Goal: Information Seeking & Learning: Compare options

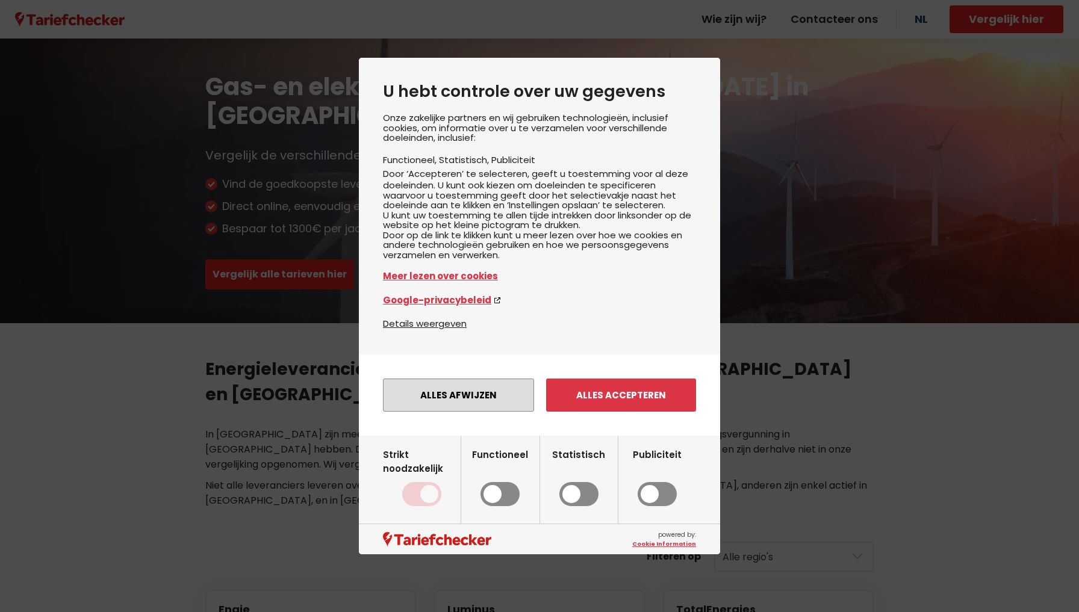
click at [440, 412] on button "Alles afwijzen" at bounding box center [458, 395] width 151 height 33
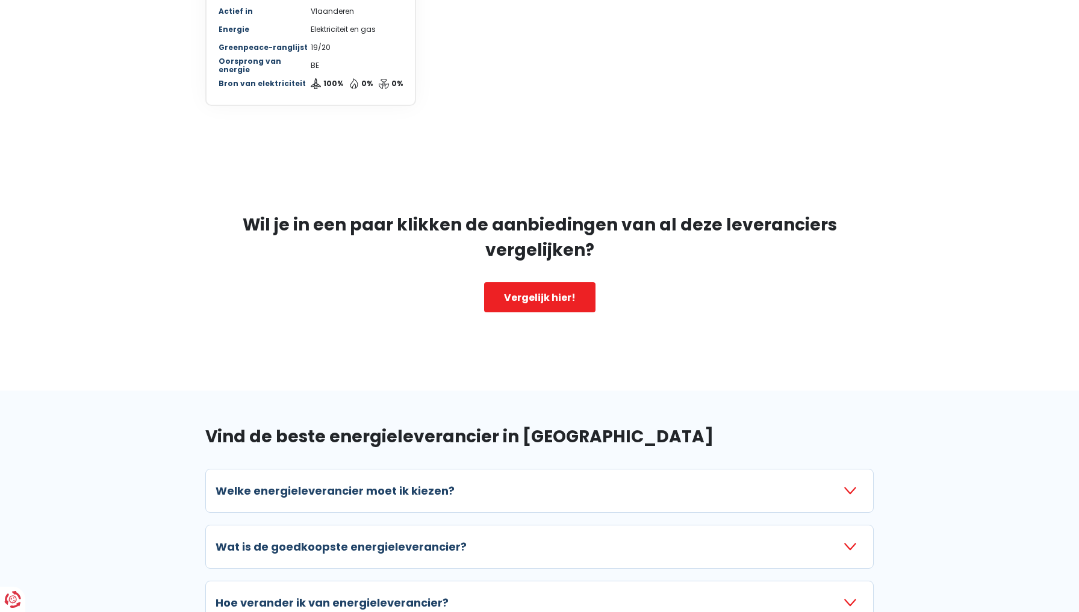
scroll to position [1274, 0]
click at [430, 479] on button "Welke energieleverancier moet ik kiezen?" at bounding box center [539, 490] width 648 height 23
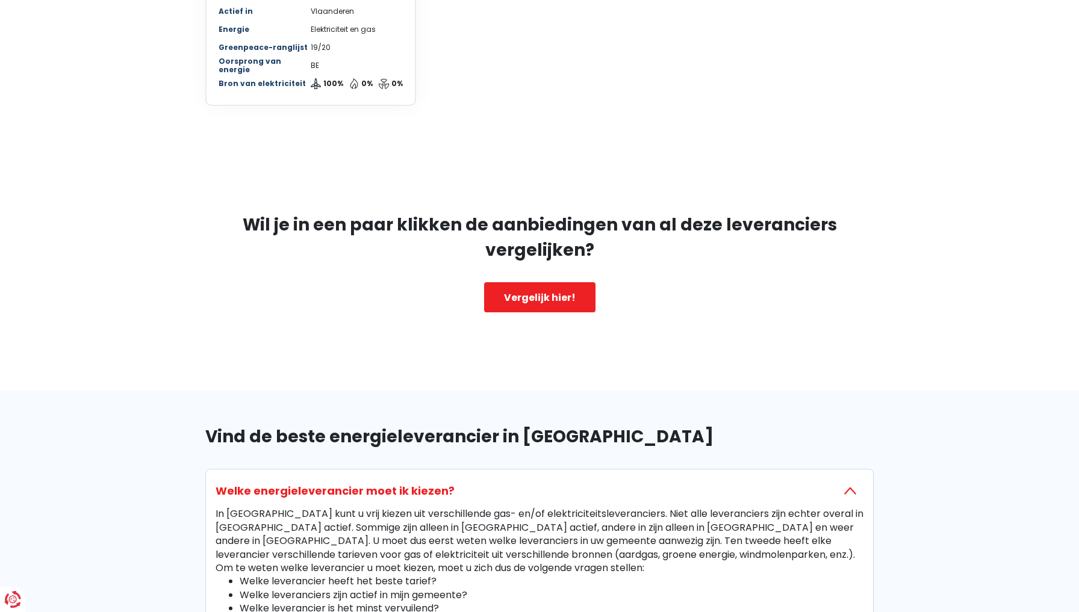
click at [430, 479] on button "Welke energieleverancier moet ik kiezen?" at bounding box center [539, 490] width 648 height 23
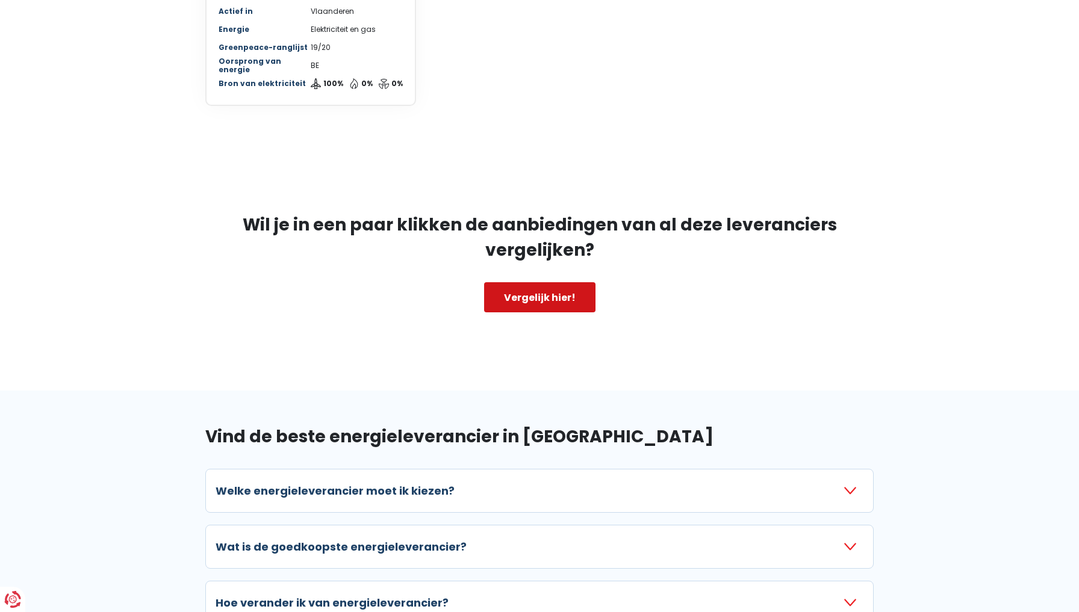
click at [557, 282] on link "Vergelijk hier!" at bounding box center [539, 297] width 111 height 30
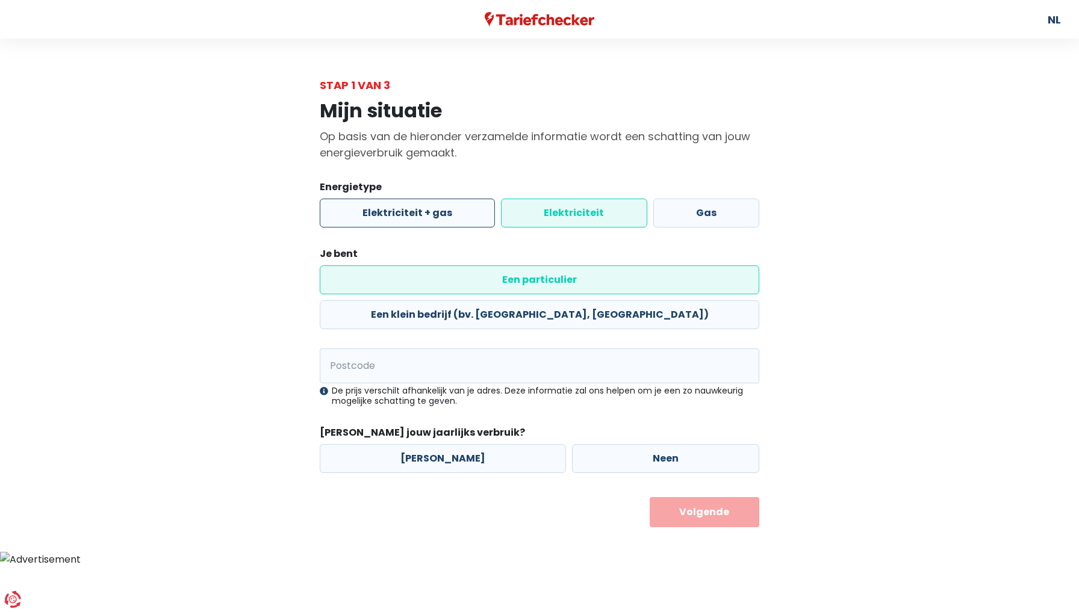
click at [445, 217] on label "Elektriciteit + gas" at bounding box center [407, 213] width 175 height 29
click at [445, 217] on input "Elektriciteit + gas" at bounding box center [407, 213] width 175 height 29
radio input "true"
radio input "false"
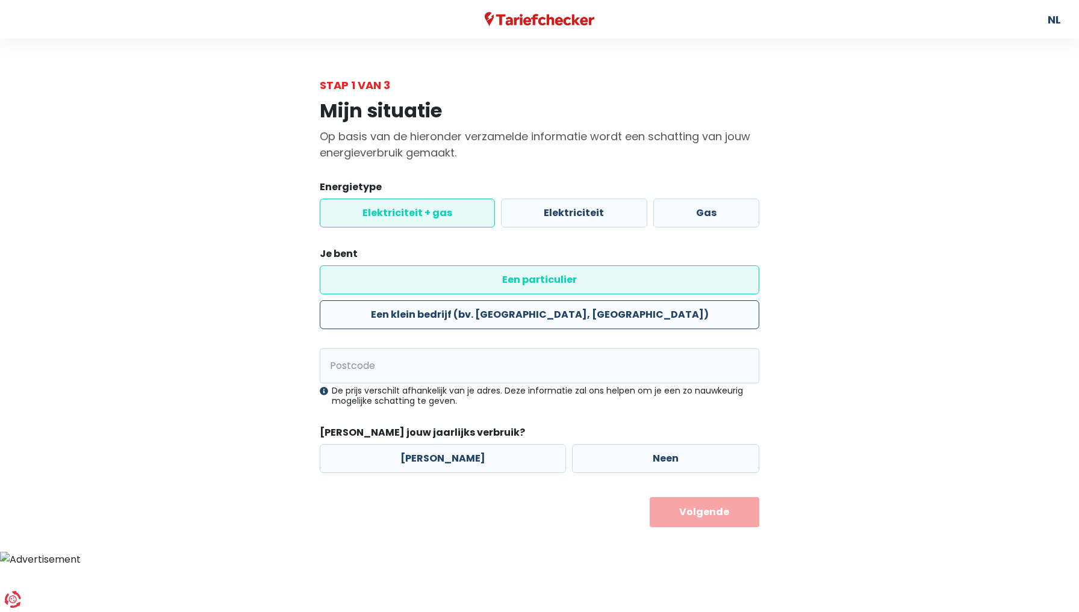
click at [609, 300] on label "Een klein bedrijf (bv. [GEOGRAPHIC_DATA], [GEOGRAPHIC_DATA])" at bounding box center [539, 314] width 439 height 29
click at [609, 300] on input "Een klein bedrijf (bv. [GEOGRAPHIC_DATA], [GEOGRAPHIC_DATA])" at bounding box center [539, 314] width 439 height 29
radio input "true"
radio input "false"
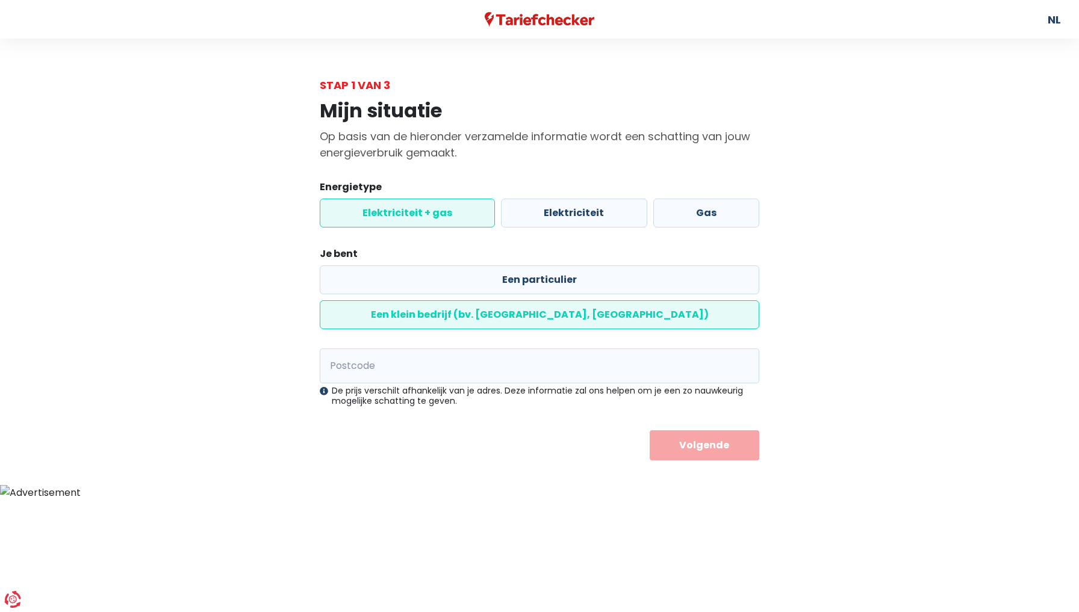
click at [451, 386] on div "De prijs verschilt afhankelijk van je adres. Deze informatie zal ons helpen om …" at bounding box center [539, 396] width 439 height 20
click at [454, 349] on input "Postcode" at bounding box center [539, 366] width 439 height 35
type input "2460"
click at [736, 430] on button "Volgende" at bounding box center [704, 445] width 110 height 30
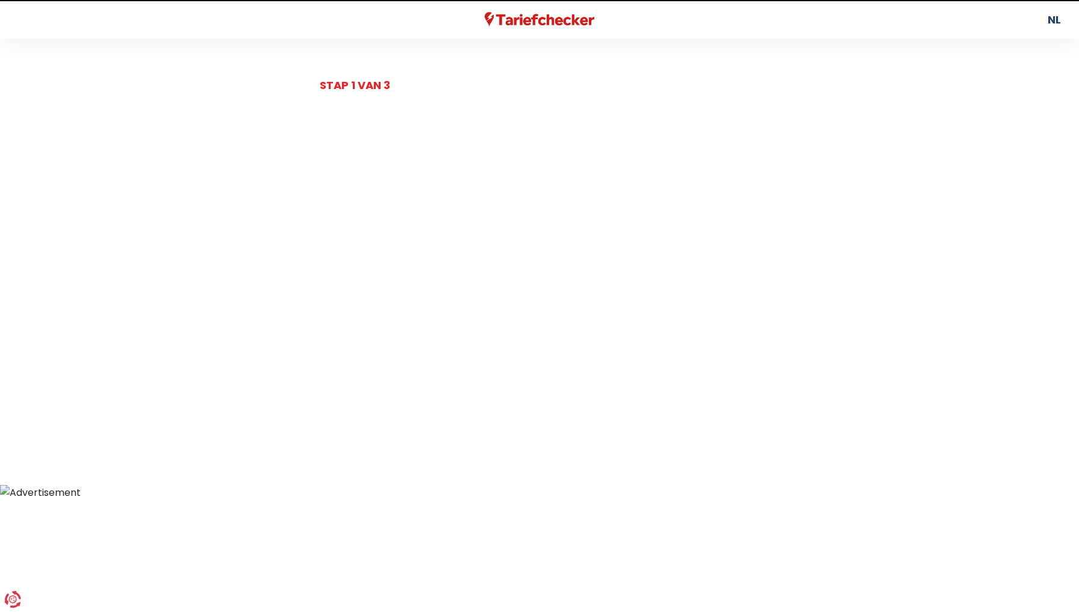
select select
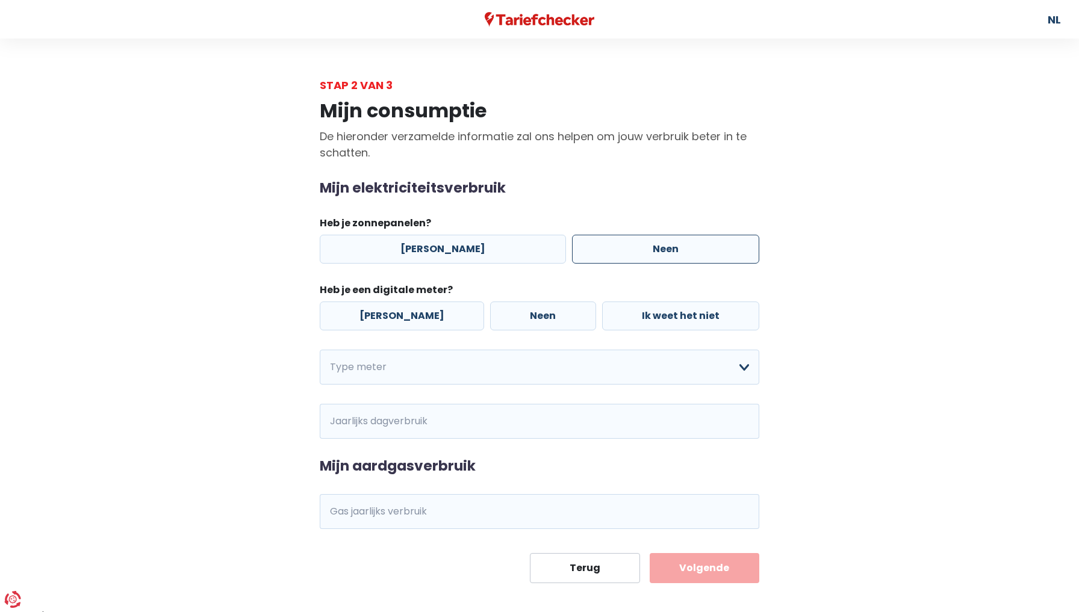
click at [618, 255] on label "Neen" at bounding box center [665, 249] width 187 height 29
click at [618, 255] on input "Neen" at bounding box center [665, 249] width 187 height 29
radio input "true"
click at [361, 324] on label "[PERSON_NAME]" at bounding box center [402, 316] width 164 height 29
click at [361, 324] on input "[PERSON_NAME]" at bounding box center [402, 316] width 164 height 29
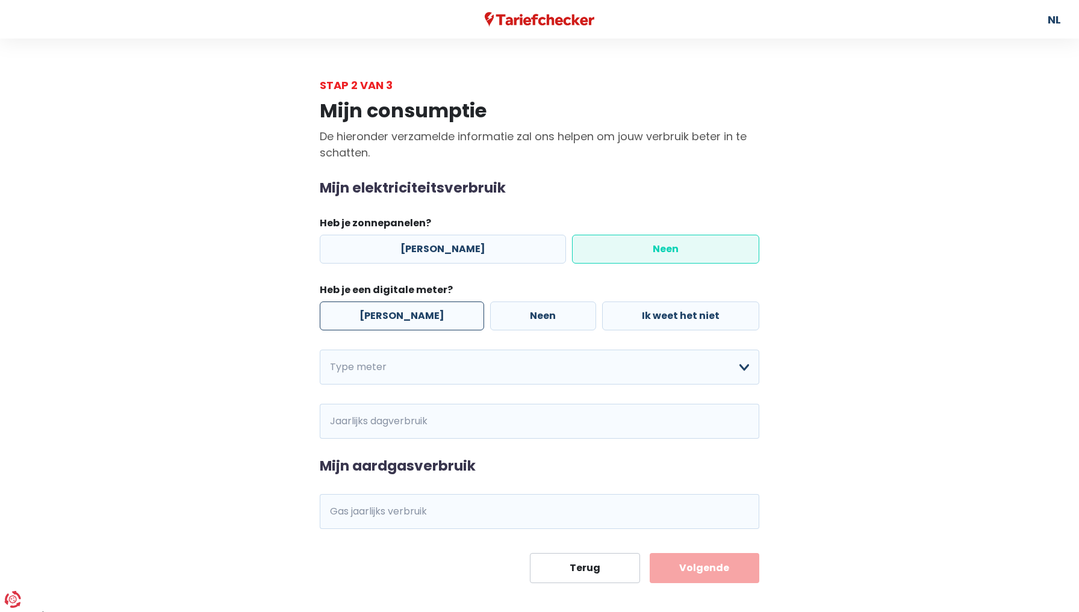
radio input "true"
select select "day_single_rate"
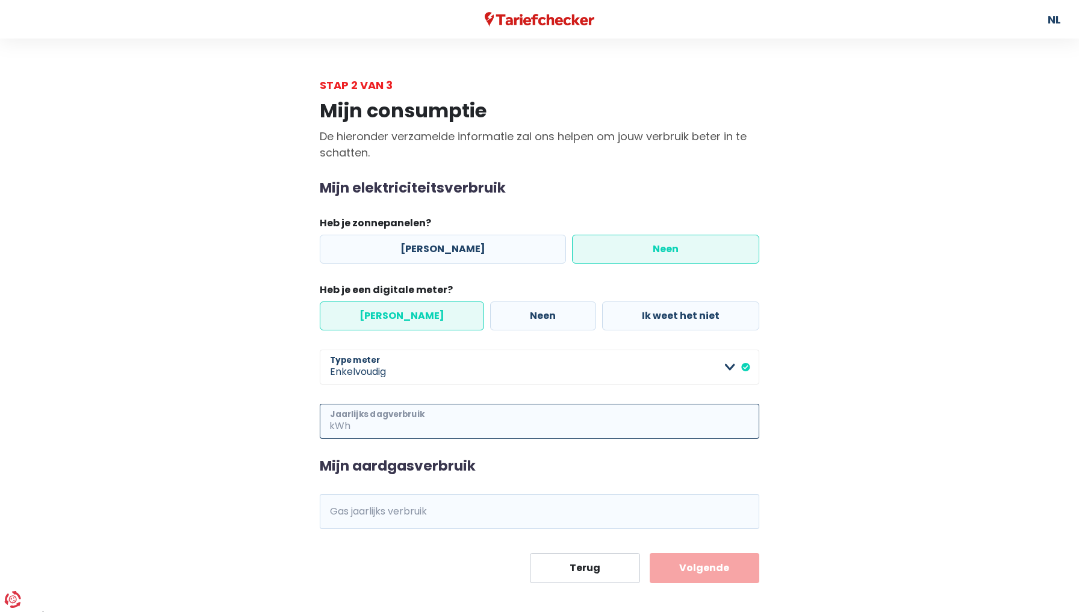
click at [382, 426] on input "Jaarlijks dagverbruik" at bounding box center [556, 421] width 406 height 35
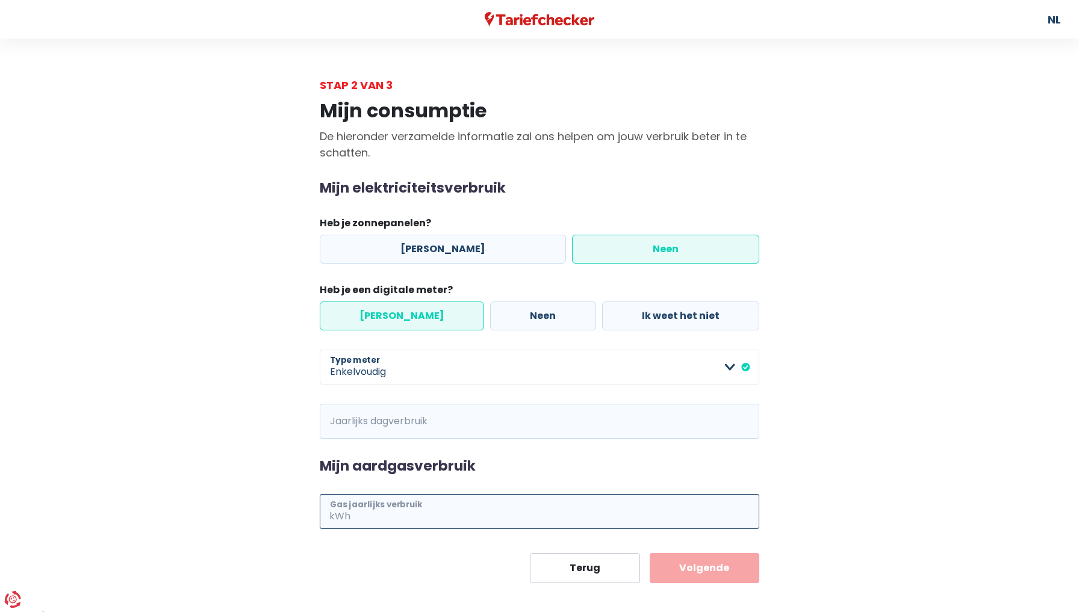
click at [376, 517] on input "Gas jaarlijks verbruik" at bounding box center [556, 511] width 406 height 35
type input "2200"
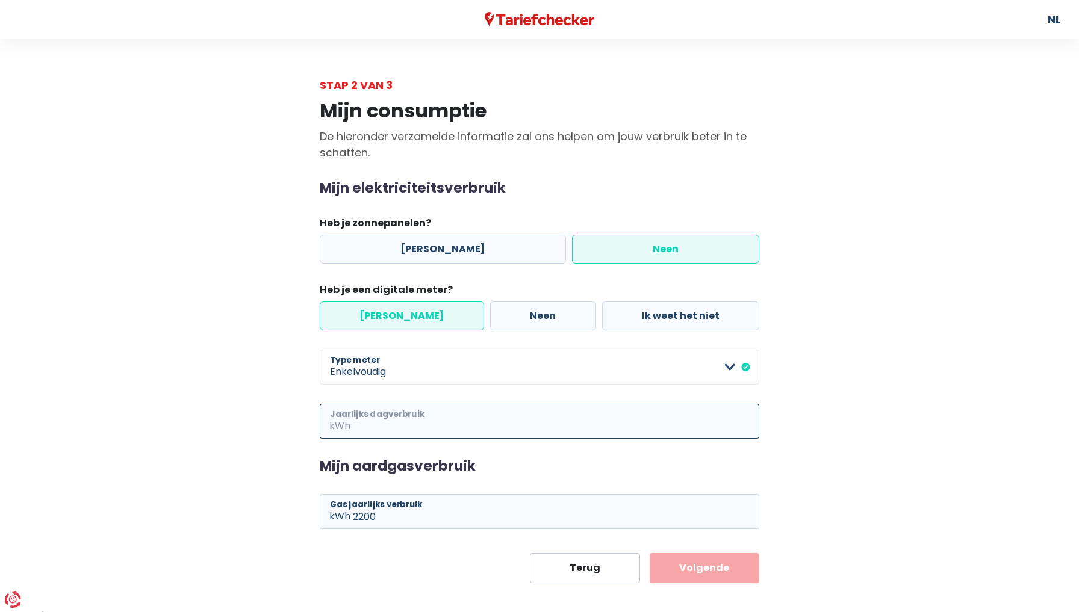
click at [402, 415] on input "Jaarlijks dagverbruik" at bounding box center [556, 421] width 406 height 35
type input "12500"
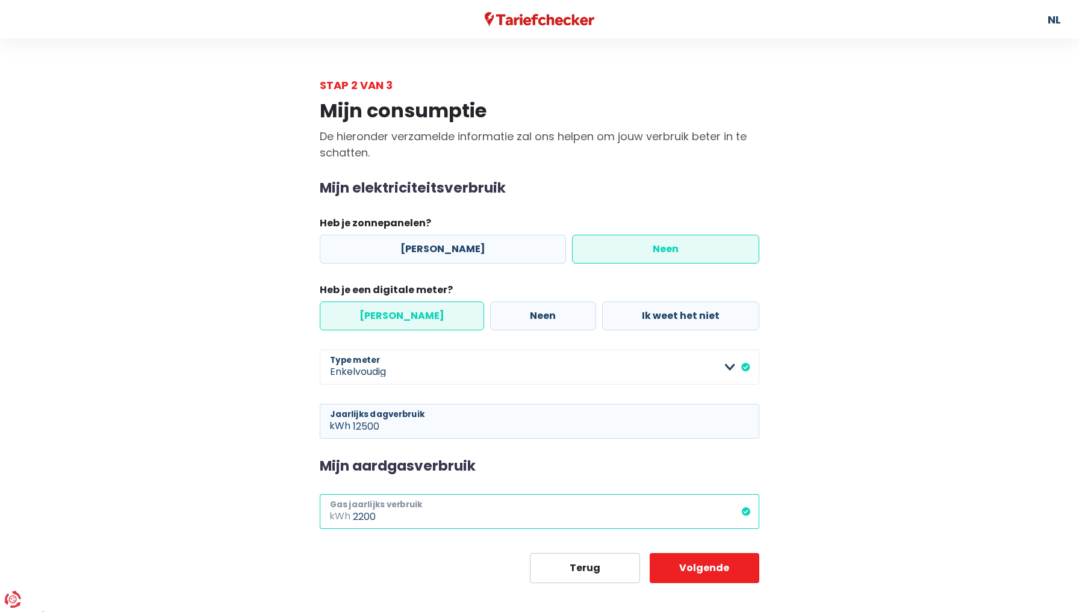
click at [429, 510] on input "2200" at bounding box center [556, 511] width 406 height 35
type input "2220"
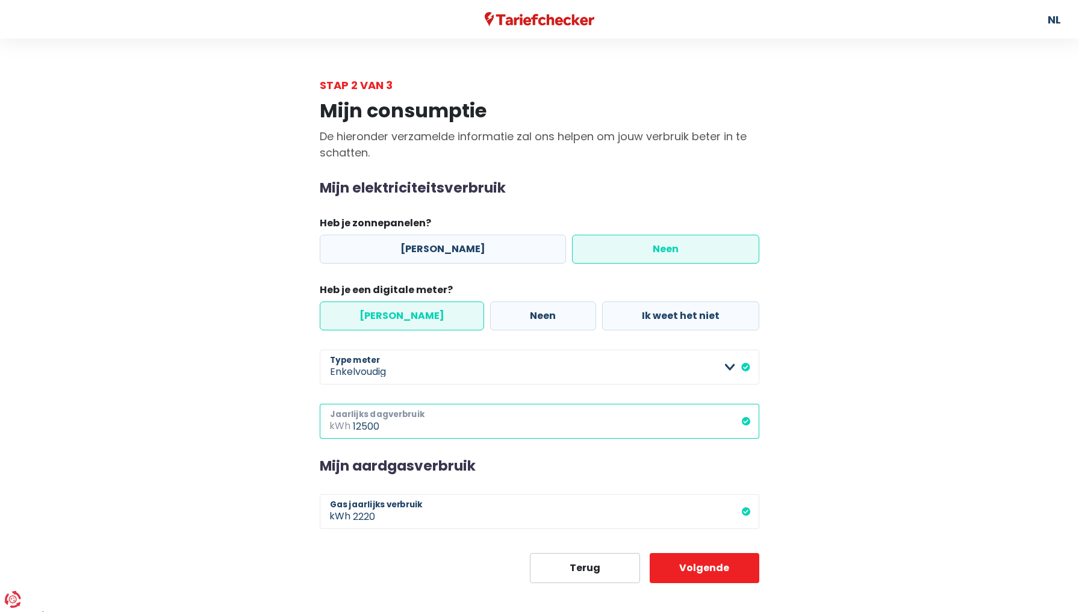
drag, startPoint x: 385, startPoint y: 426, endPoint x: 353, endPoint y: 428, distance: 32.0
click at [353, 428] on input "12500" at bounding box center [556, 421] width 406 height 35
type input "25000"
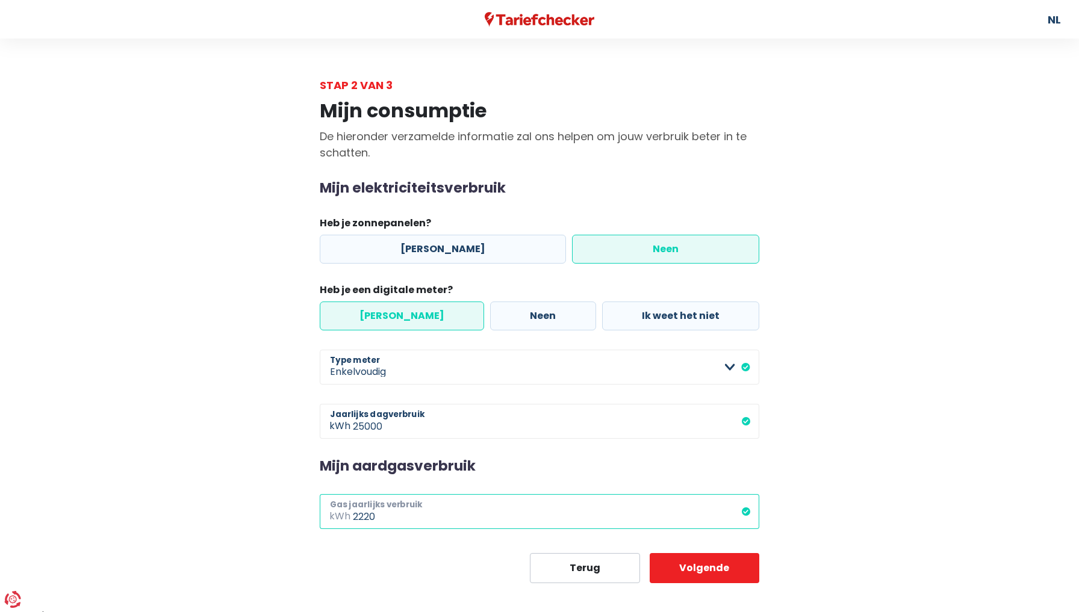
click at [386, 521] on input "2220" at bounding box center [556, 511] width 406 height 35
type input "25000"
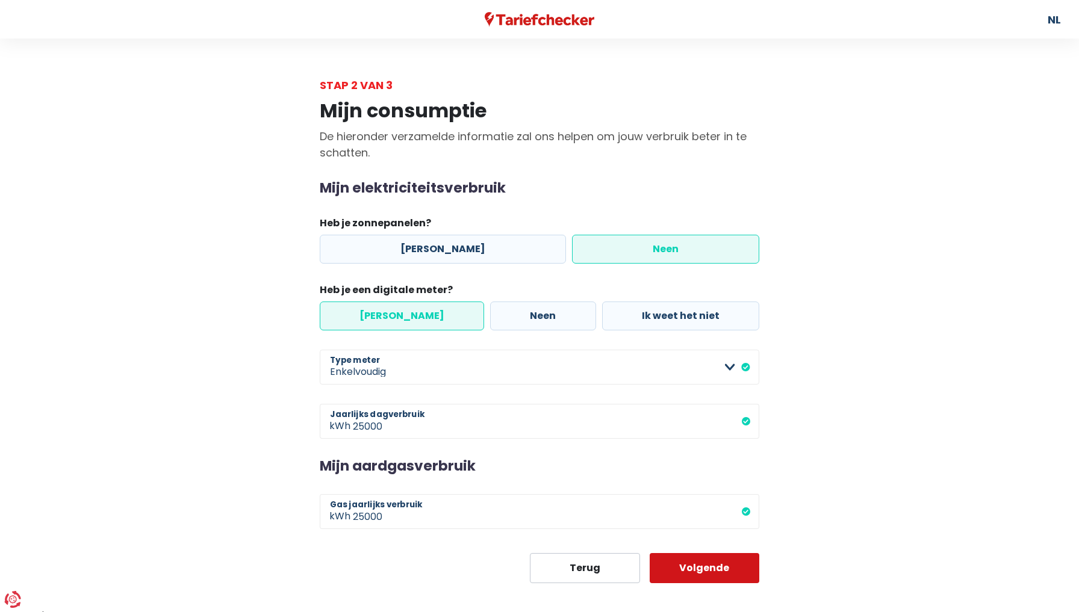
click at [727, 570] on button "Volgende" at bounding box center [704, 568] width 110 height 30
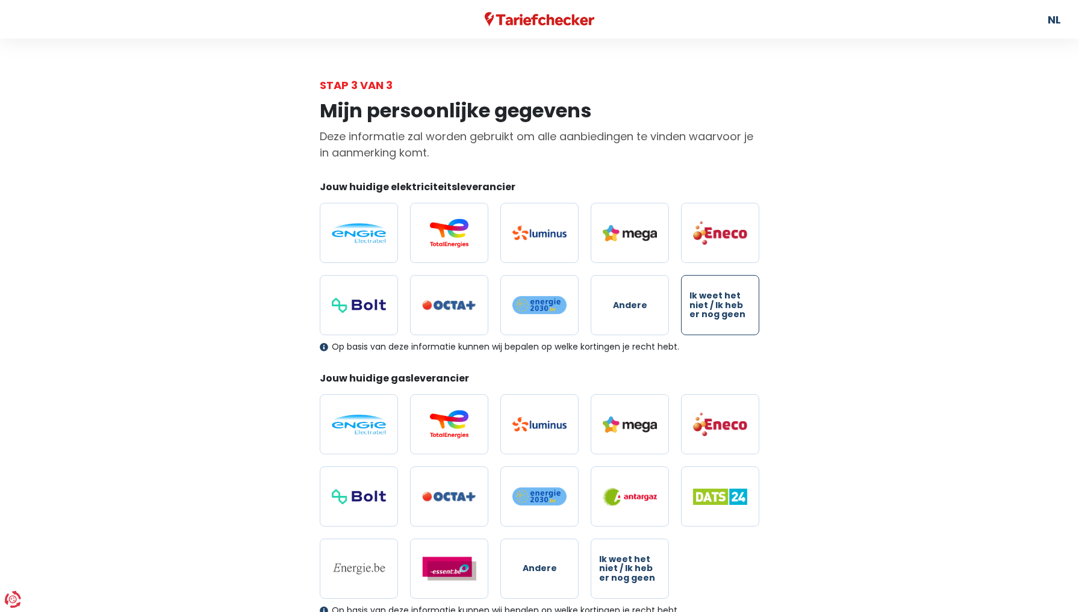
click at [718, 326] on label "Ik weet het niet / Ik heb er nog geen" at bounding box center [720, 305] width 78 height 60
click at [718, 326] on input "Ik weet het niet / Ik heb er nog geen" at bounding box center [720, 305] width 78 height 60
radio input "true"
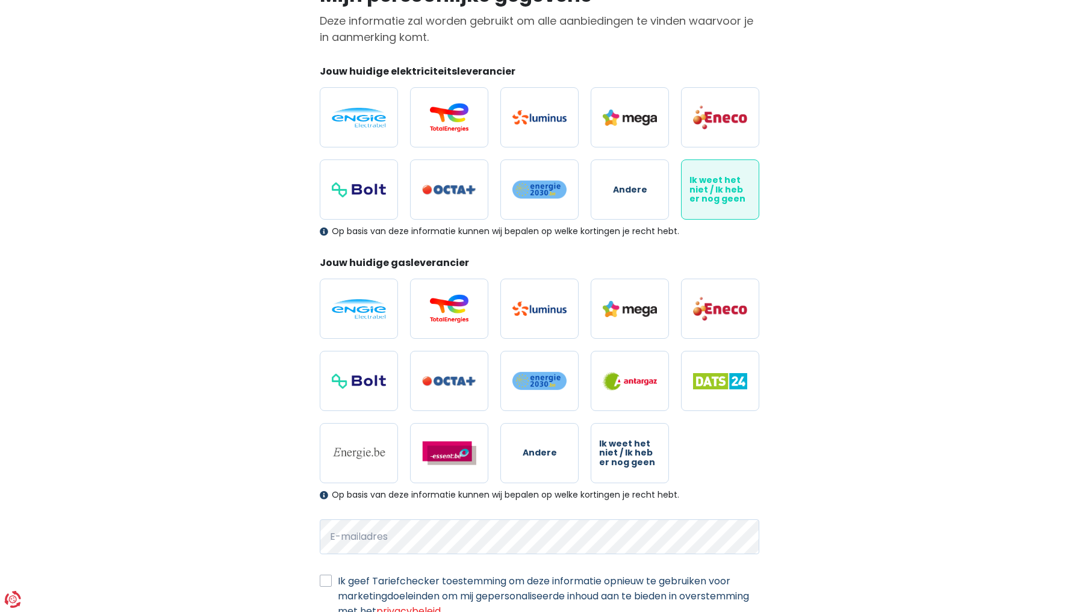
scroll to position [117, 0]
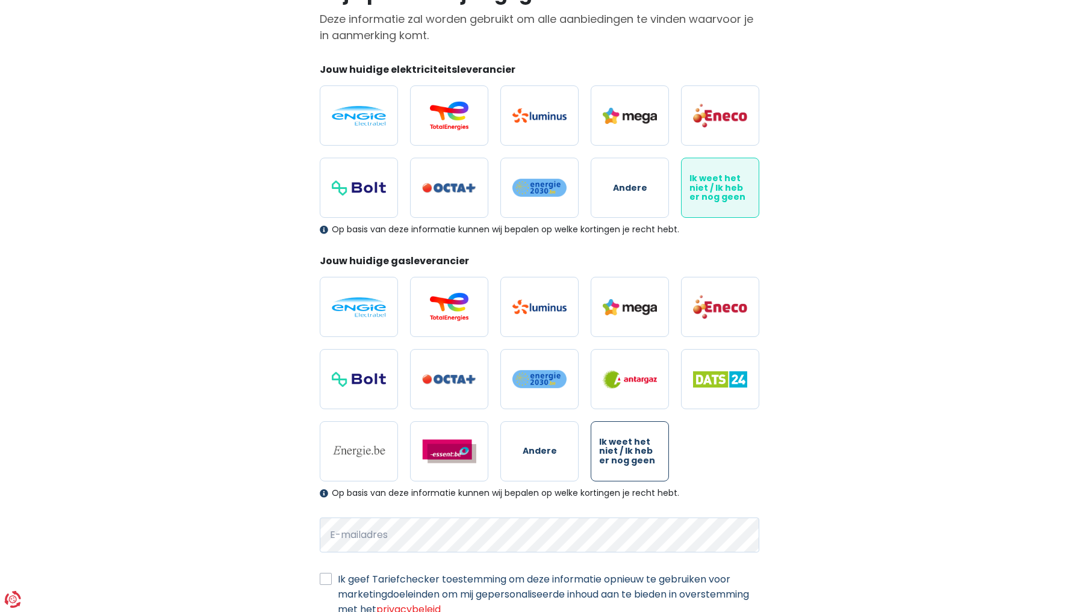
click at [613, 461] on span "Ik weet het niet / Ik heb er nog geen" at bounding box center [629, 452] width 61 height 28
click at [613, 461] on input "Ik weet het niet / Ik heb er nog geen" at bounding box center [630, 451] width 78 height 60
radio input "true"
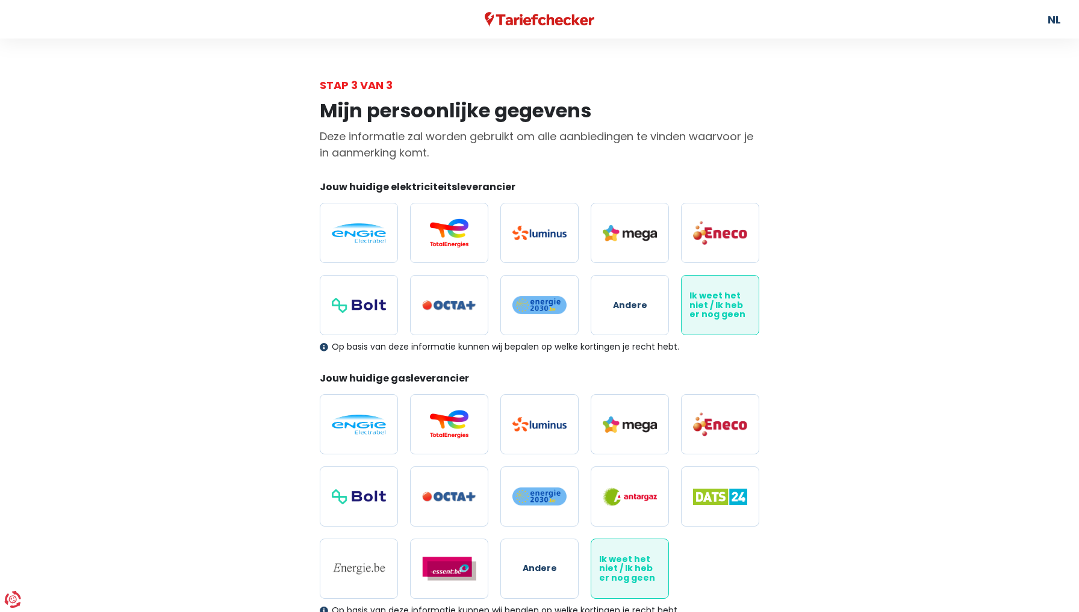
scroll to position [0, 0]
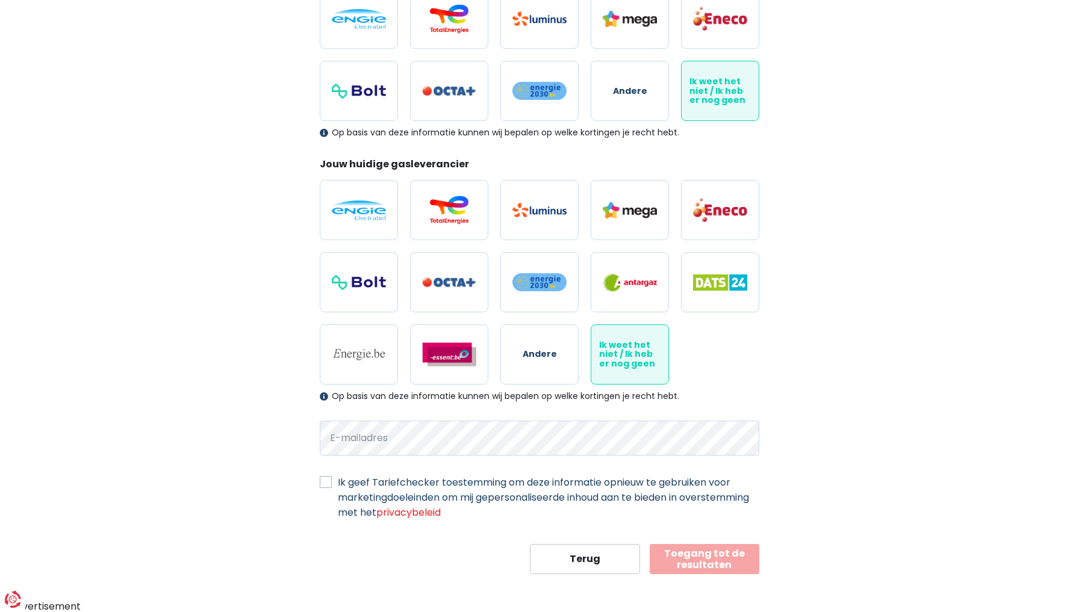
click at [697, 553] on button "Toegang tot de resultaten" at bounding box center [704, 559] width 110 height 30
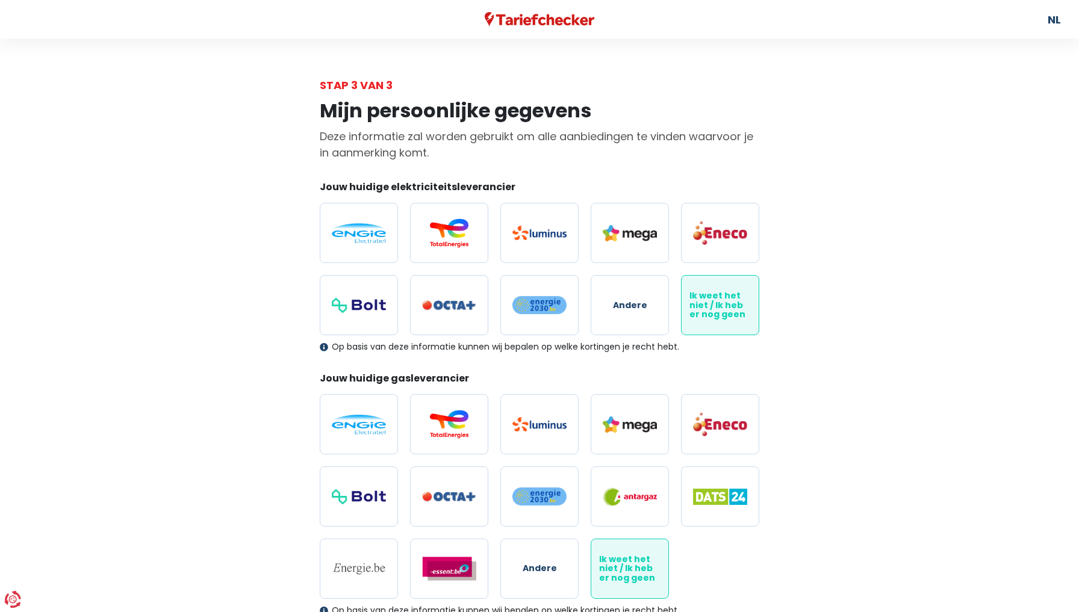
scroll to position [49, 0]
